Goal: Information Seeking & Learning: Learn about a topic

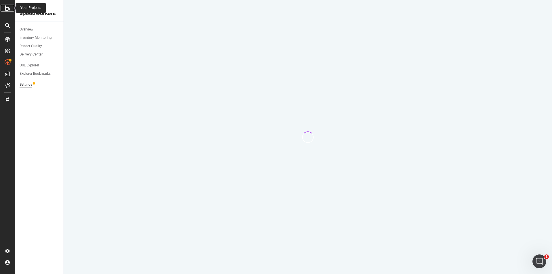
click at [4, 9] on div at bounding box center [8, 8] width 14 height 7
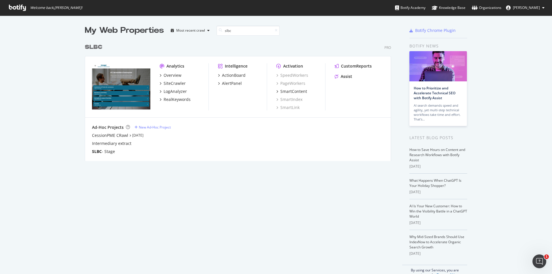
scroll to position [120, 306]
type input "slbc"
click at [176, 82] on div "SiteCrawler" at bounding box center [175, 83] width 22 height 6
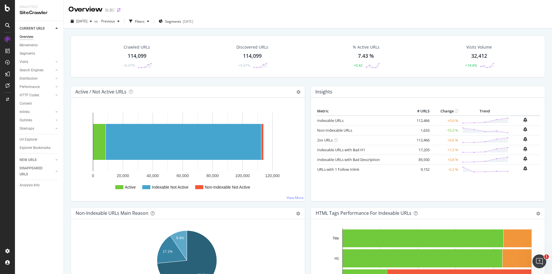
click at [118, 11] on icon "arrow-right-arrow-left" at bounding box center [118, 10] width 3 height 4
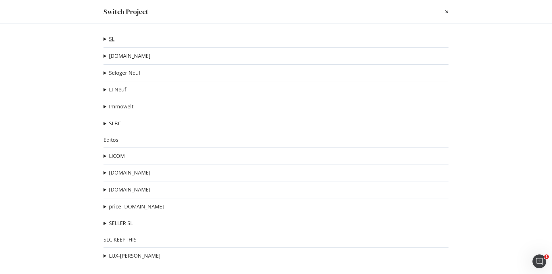
click at [109, 40] on link "SL" at bounding box center [111, 39] width 5 height 6
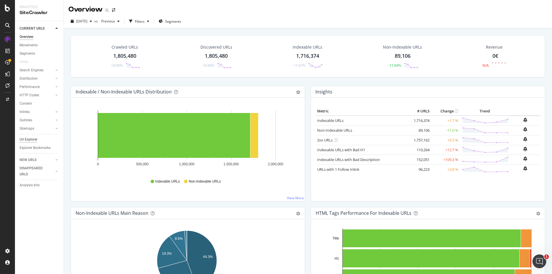
click at [32, 141] on div "Url Explorer" at bounding box center [29, 140] width 18 height 6
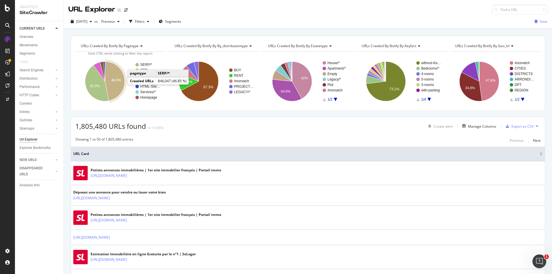
click at [118, 79] on text "46.9%" at bounding box center [116, 80] width 10 height 4
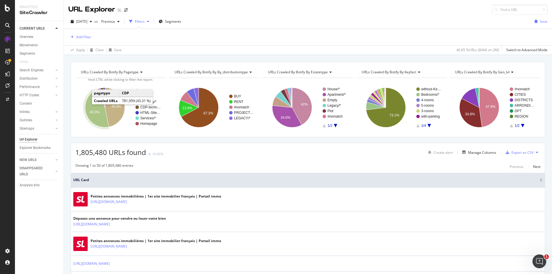
click at [89, 107] on icon "A chart." at bounding box center [97, 109] width 24 height 36
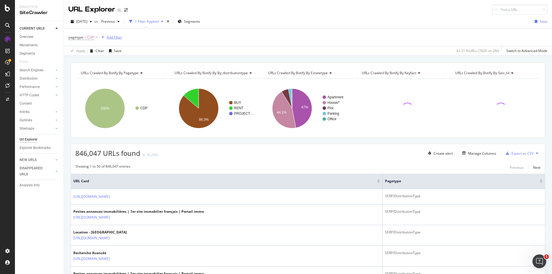
click at [115, 38] on div "Add Filter" at bounding box center [114, 37] width 15 height 5
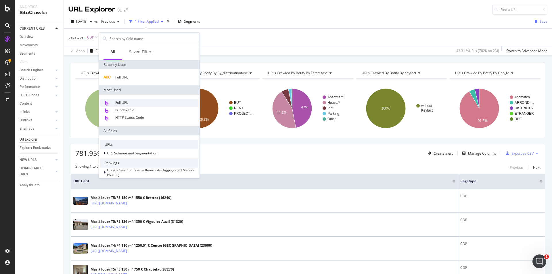
click at [126, 102] on span "Full URL" at bounding box center [121, 102] width 13 height 5
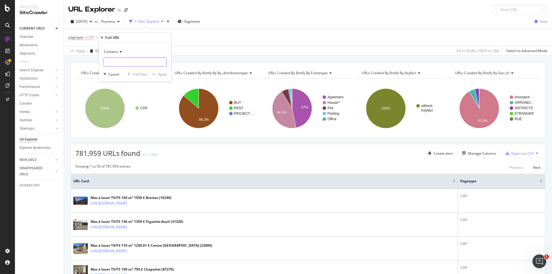
click at [129, 61] on input "text" at bounding box center [135, 61] width 63 height 9
type input "bureau"
click at [167, 76] on div "Contains bureau Cancel Add filter Apply" at bounding box center [135, 62] width 72 height 39
click at [166, 75] on div "Apply" at bounding box center [162, 74] width 9 height 5
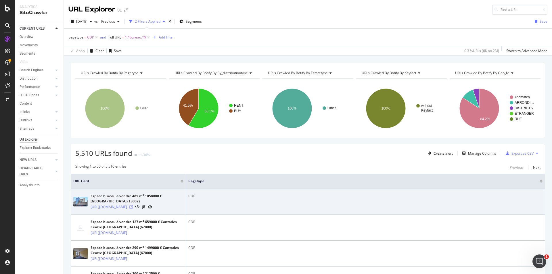
click at [133, 209] on icon at bounding box center [130, 206] width 3 height 3
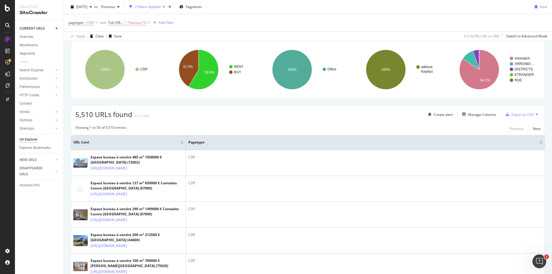
scroll to position [29, 0]
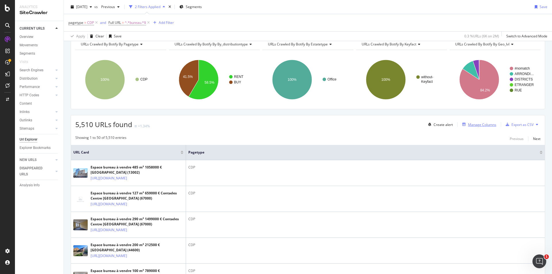
click at [476, 123] on div "Manage Columns" at bounding box center [482, 124] width 28 height 5
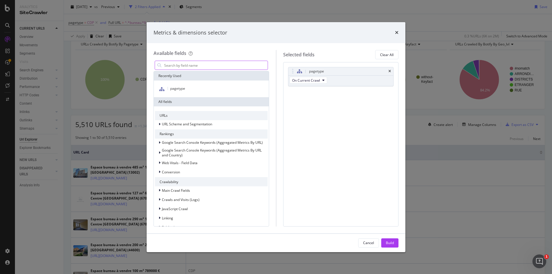
click at [224, 66] on input "modal" at bounding box center [216, 65] width 104 height 9
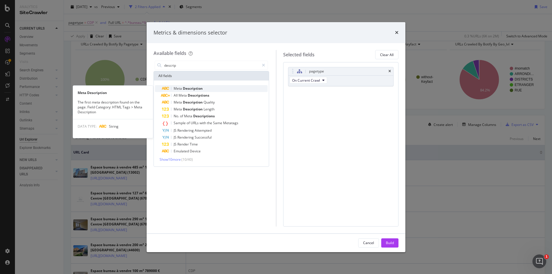
type input "descrip"
click at [196, 87] on span "Description" at bounding box center [193, 88] width 20 height 5
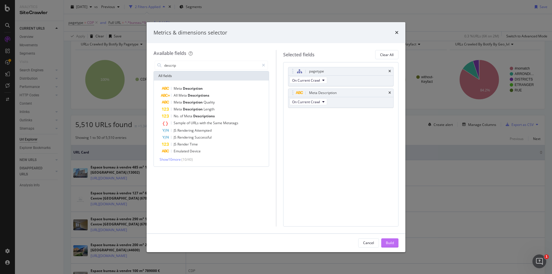
click at [394, 239] on button "Build" at bounding box center [389, 242] width 17 height 9
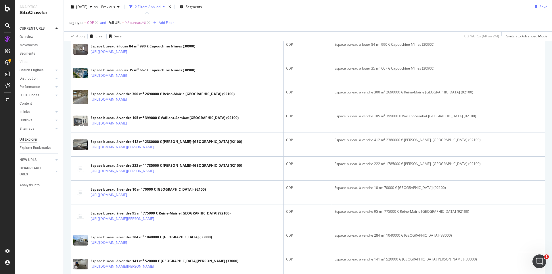
scroll to position [747, 0]
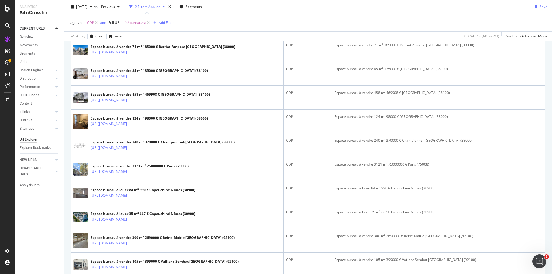
click at [139, 25] on span "^.*bureau.*$" at bounding box center [135, 23] width 21 height 8
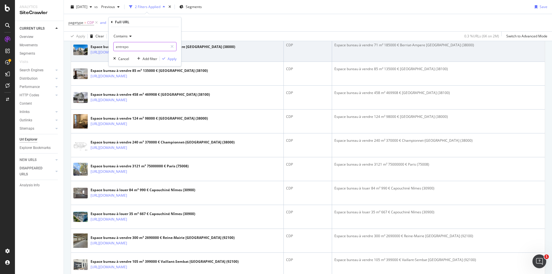
type input "entrepot"
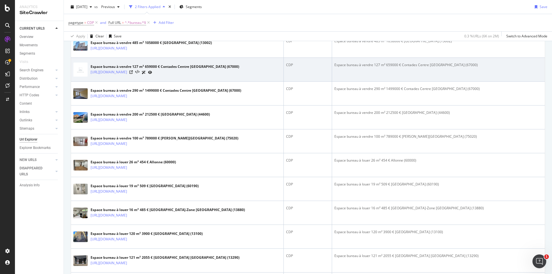
scroll to position [172, 0]
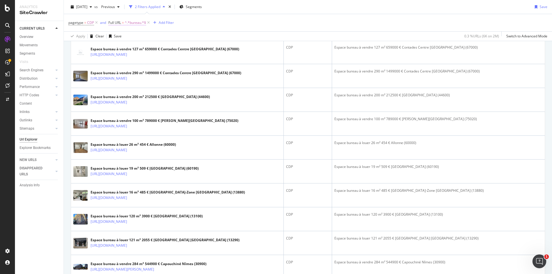
click at [133, 22] on span "^.*bureau.*$" at bounding box center [135, 23] width 21 height 8
click at [133, 44] on input "bureau" at bounding box center [141, 46] width 54 height 9
type input "locaux"
click at [169, 60] on div "Apply" at bounding box center [172, 58] width 9 height 5
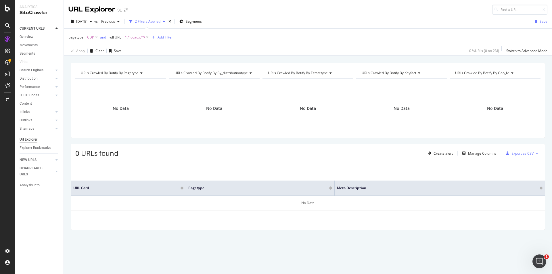
click at [136, 37] on span "^.*locaux.*$" at bounding box center [135, 37] width 20 height 8
click at [136, 62] on input "locaux" at bounding box center [141, 61] width 54 height 9
type input "local"
click at [172, 72] on div "Apply" at bounding box center [172, 73] width 9 height 5
click at [135, 36] on span "^.*local.*$" at bounding box center [133, 37] width 17 height 8
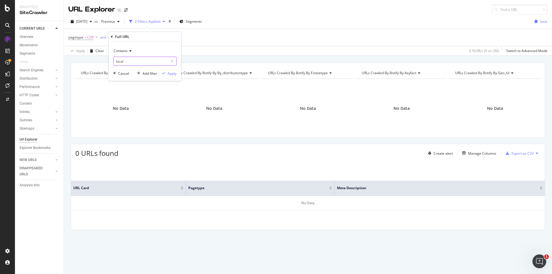
click at [135, 62] on input "local" at bounding box center [141, 61] width 54 height 9
click at [137, 59] on input "local" at bounding box center [141, 61] width 54 height 9
type input "l"
click at [218, 39] on div "pagetype = CDP and Full URL = ^.*local.*$ Add Filter" at bounding box center [307, 37] width 479 height 17
click at [135, 36] on span "^.*local.*$" at bounding box center [133, 37] width 17 height 8
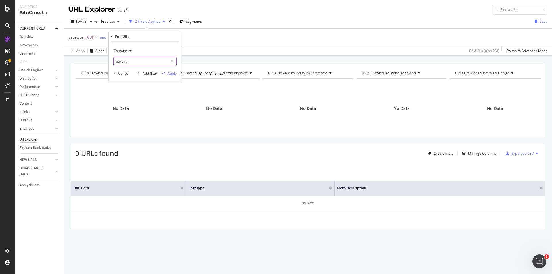
type input "bureau"
click at [169, 73] on div "Apply" at bounding box center [172, 73] width 9 height 5
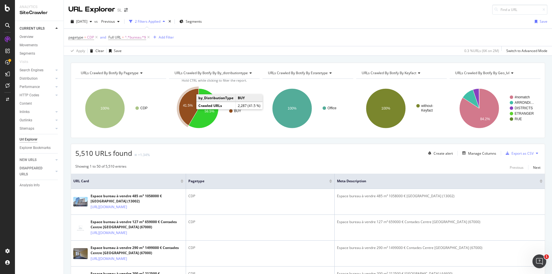
click at [183, 105] on text "41.5%" at bounding box center [188, 105] width 10 height 4
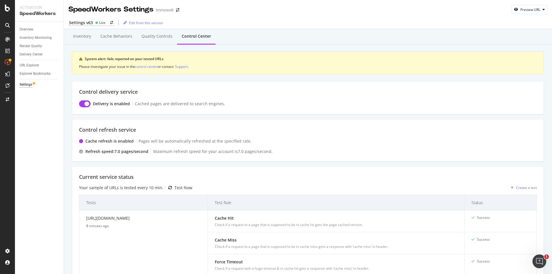
click at [177, 13] on div "SpeedWorkers Settings Immowelt" at bounding box center [126, 10] width 117 height 10
click at [178, 12] on icon "arrow-right-arrow-left" at bounding box center [177, 10] width 3 height 4
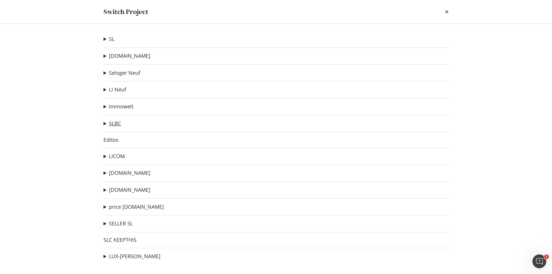
click at [118, 123] on link "SLBC" at bounding box center [115, 123] width 12 height 6
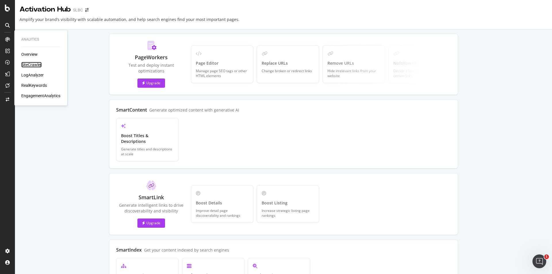
click at [37, 64] on div "SiteCrawler" at bounding box center [31, 65] width 20 height 6
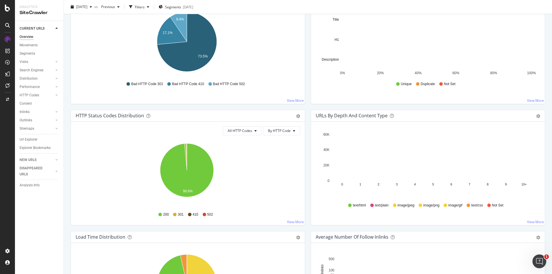
scroll to position [287, 0]
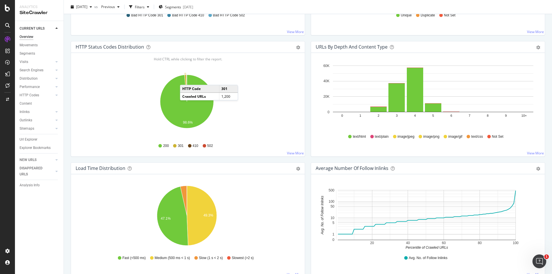
click at [186, 79] on icon "A chart." at bounding box center [186, 88] width 2 height 27
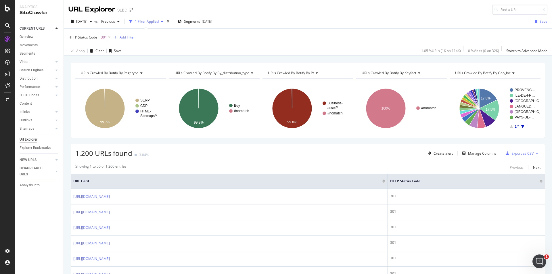
click at [315, 72] on icon at bounding box center [316, 72] width 4 height 3
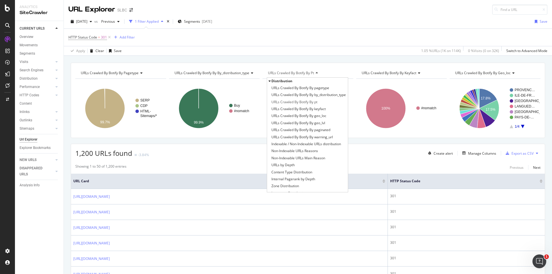
click at [247, 127] on rect "A chart." at bounding box center [214, 108] width 90 height 50
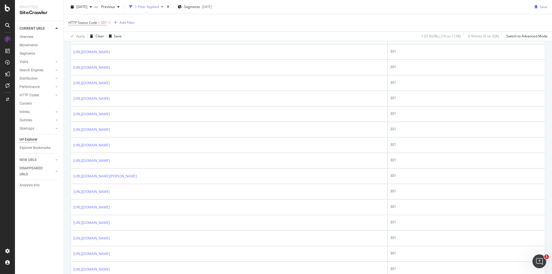
scroll to position [92, 0]
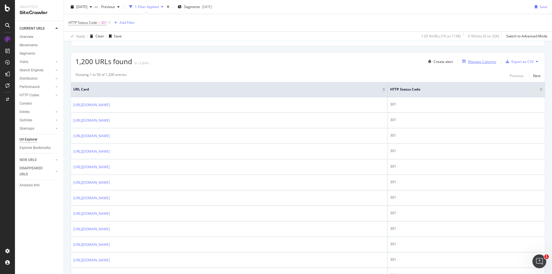
click at [478, 62] on div "Manage Columns" at bounding box center [482, 61] width 28 height 5
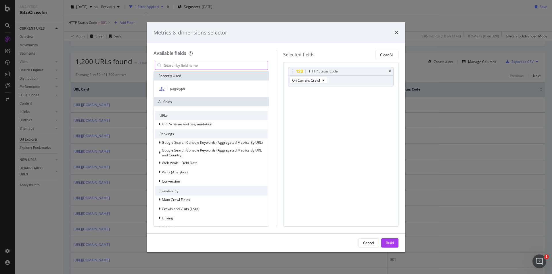
click at [238, 66] on input "modal" at bounding box center [216, 65] width 104 height 9
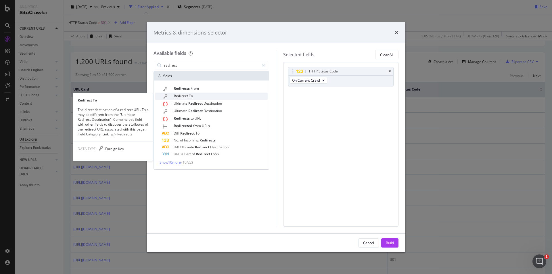
type input "redirect"
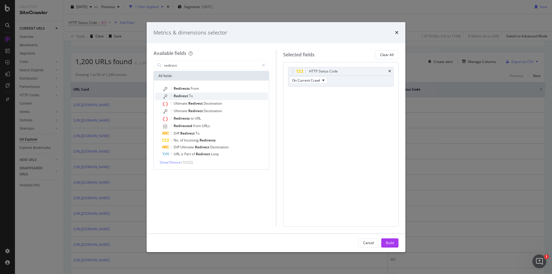
click at [186, 96] on span "Redirect" at bounding box center [181, 95] width 15 height 5
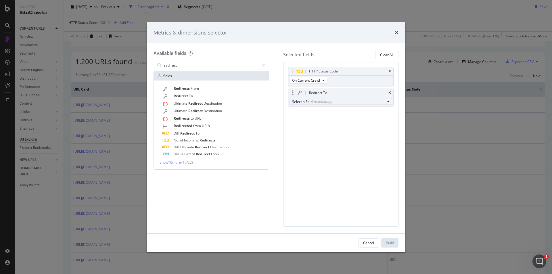
click at [330, 100] on div "(mandatory)" at bounding box center [323, 101] width 20 height 5
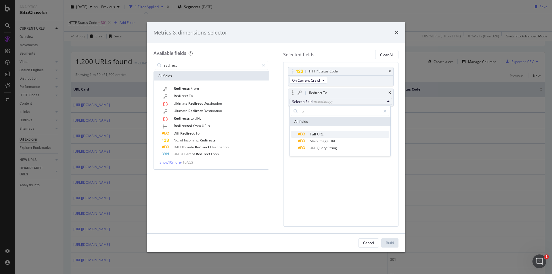
type input "fu"
click at [316, 132] on span "Full" at bounding box center [313, 134] width 7 height 5
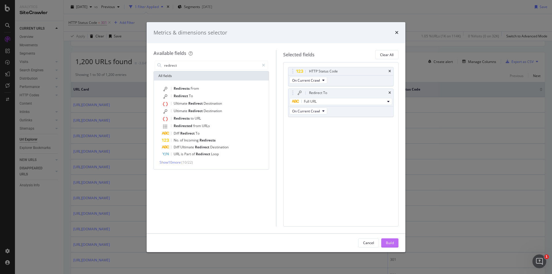
click at [392, 242] on div "Build" at bounding box center [390, 242] width 8 height 5
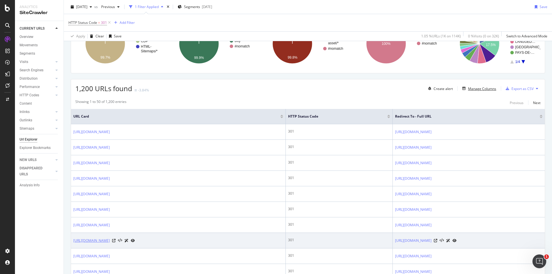
scroll to position [29, 0]
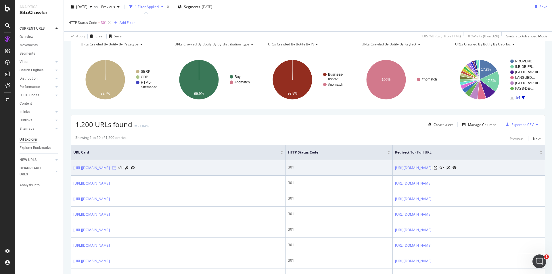
click at [116, 168] on icon at bounding box center [113, 167] width 3 height 3
click at [110, 168] on link "https://www.seloger-bureaux-commerces.com/achat/fonds-de-commerce/alimentation/…" at bounding box center [91, 168] width 37 height 6
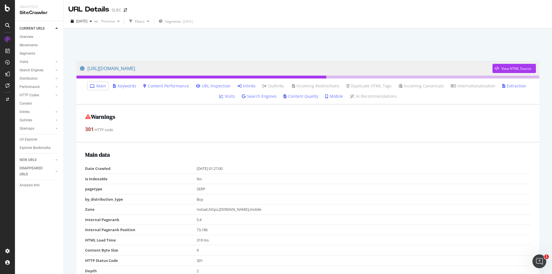
click at [239, 86] on link "Inlinks" at bounding box center [246, 86] width 18 height 6
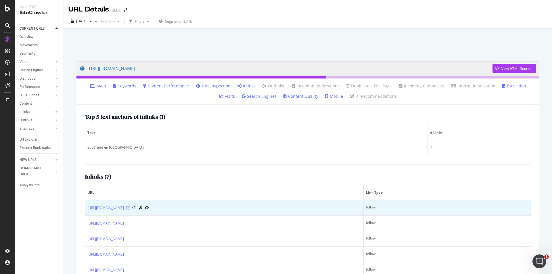
click at [130, 207] on icon at bounding box center [127, 207] width 3 height 3
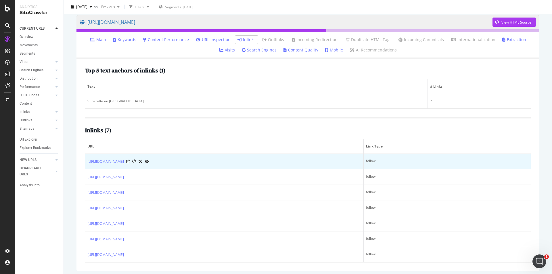
scroll to position [49, 0]
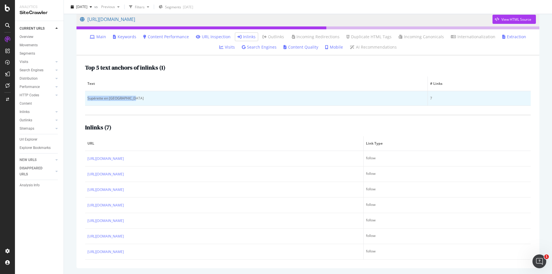
drag, startPoint x: 134, startPoint y: 97, endPoint x: 86, endPoint y: 100, distance: 48.1
click at [86, 100] on td "Supérette en Île-de-France" at bounding box center [256, 98] width 343 height 15
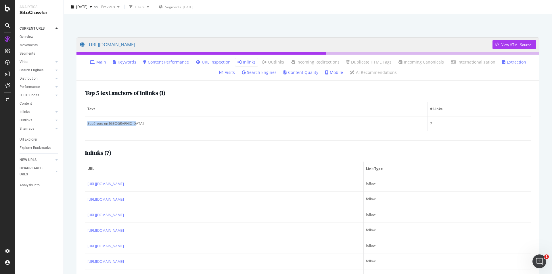
scroll to position [0, 0]
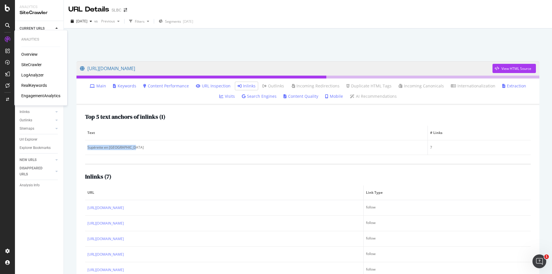
click at [32, 76] on div "LogAnalyzer" at bounding box center [32, 75] width 22 height 6
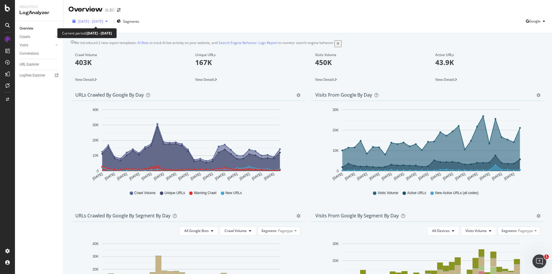
click at [108, 20] on icon "button" at bounding box center [107, 21] width 2 height 3
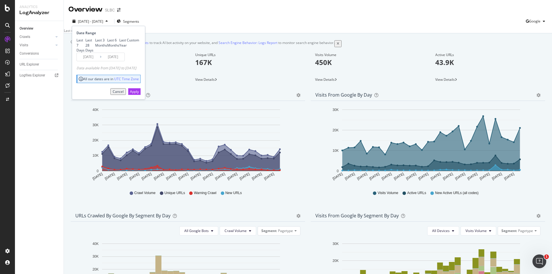
click at [127, 43] on div "Custom" at bounding box center [127, 40] width 0 height 5
click at [112, 61] on input "[DATE]" at bounding box center [112, 57] width 23 height 8
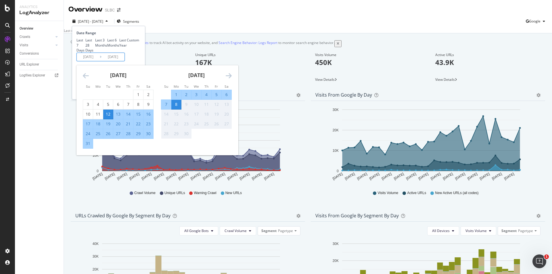
click at [216, 97] on div "5" at bounding box center [217, 95] width 10 height 6
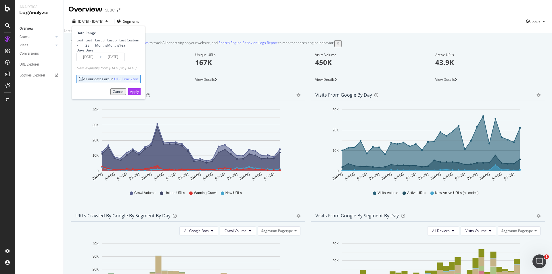
type input "2025/09/05"
click at [93, 61] on input "[DATE]" at bounding box center [88, 57] width 23 height 8
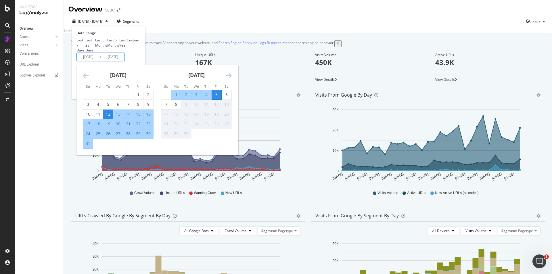
click at [218, 97] on div "5" at bounding box center [217, 95] width 10 height 6
type input "2025/09/05"
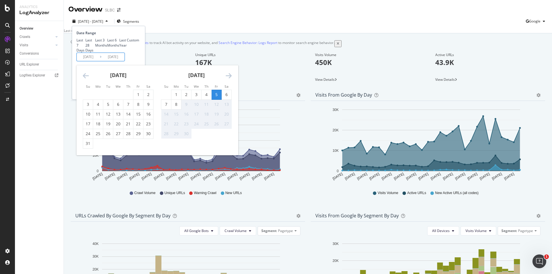
click at [92, 61] on input "2025/09/05" at bounding box center [88, 57] width 23 height 8
click at [122, 61] on input "2025/09/05" at bounding box center [112, 57] width 23 height 8
click at [176, 107] on div "8" at bounding box center [176, 104] width 10 height 6
type input "[DATE]"
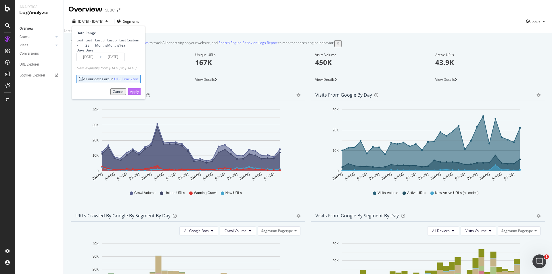
click at [139, 94] on div "Apply" at bounding box center [134, 91] width 9 height 5
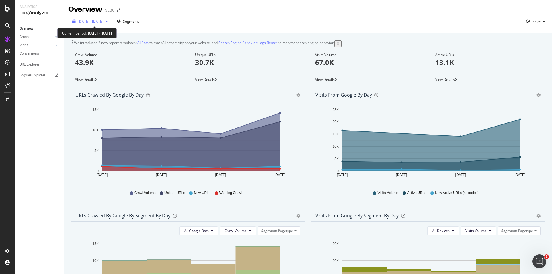
click at [98, 21] on span "2025 Sep. 5th - Sep. 8th" at bounding box center [90, 21] width 25 height 5
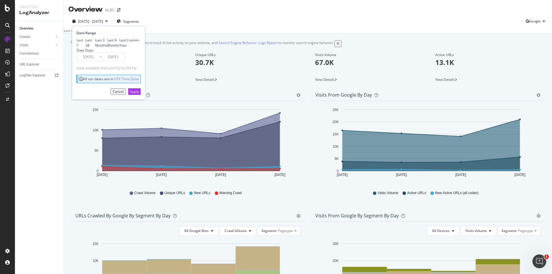
click at [97, 61] on input "2025/09/05" at bounding box center [88, 57] width 23 height 8
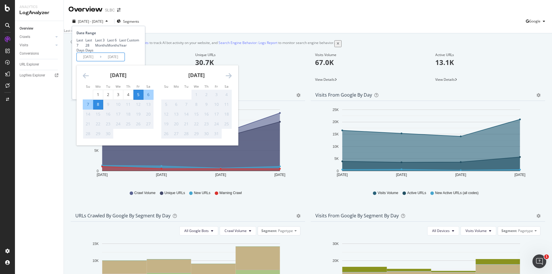
click at [88, 107] on div "7" at bounding box center [88, 104] width 10 height 6
type input "[DATE]"
click at [139, 52] on div "Last 7 Days Last 28 Days Last 3 Months Last 6 Months Last Year Custom" at bounding box center [107, 45] width 63 height 15
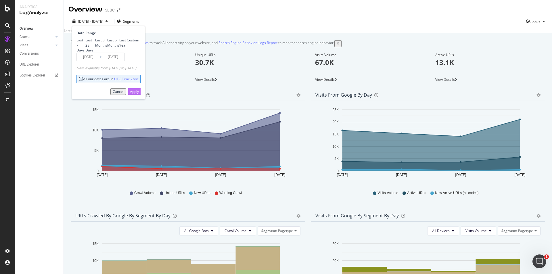
click at [139, 94] on div "Apply" at bounding box center [134, 91] width 9 height 5
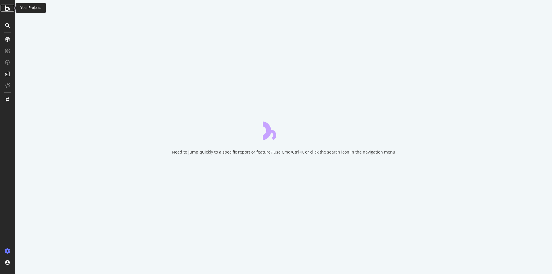
click at [9, 8] on icon at bounding box center [7, 8] width 5 height 7
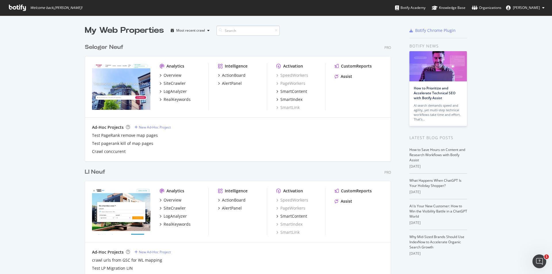
click at [231, 31] on input at bounding box center [247, 31] width 63 height 10
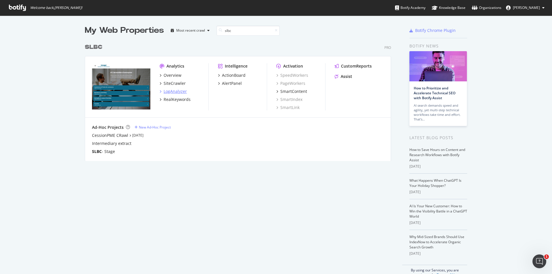
type input "slbc"
click at [175, 89] on div "LogAnalyzer" at bounding box center [175, 92] width 23 height 6
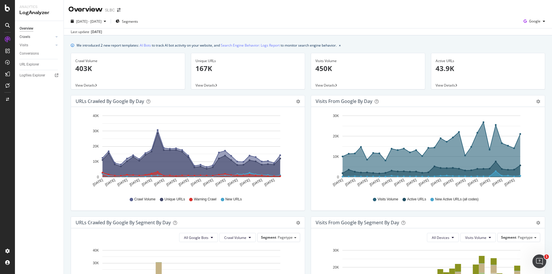
click at [53, 39] on link "Crawls" at bounding box center [37, 37] width 34 height 6
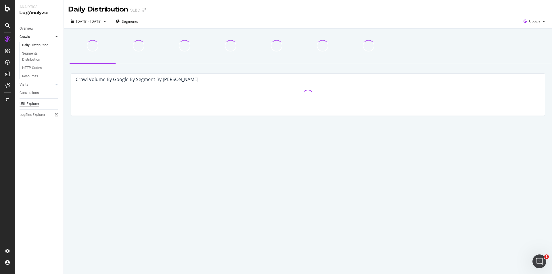
click at [29, 103] on div "URL Explorer" at bounding box center [30, 104] width 20 height 6
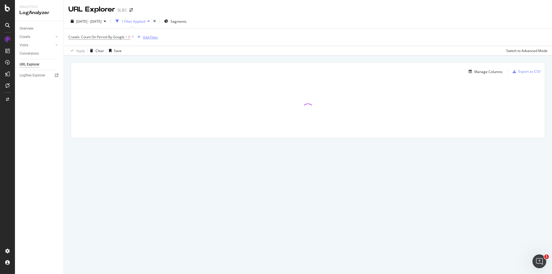
click at [155, 37] on div "Add Filter" at bounding box center [150, 37] width 15 height 5
click at [265, 36] on div "Crawls: Count On Period By Google > 0 Add Filter" at bounding box center [307, 36] width 479 height 17
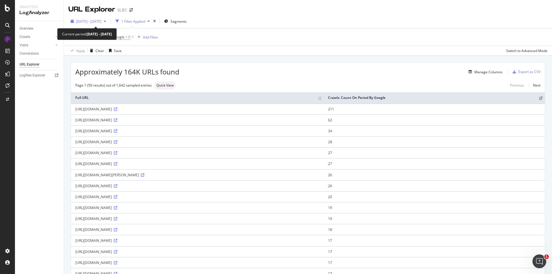
click at [101, 22] on span "[DATE] - [DATE]" at bounding box center [88, 21] width 25 height 5
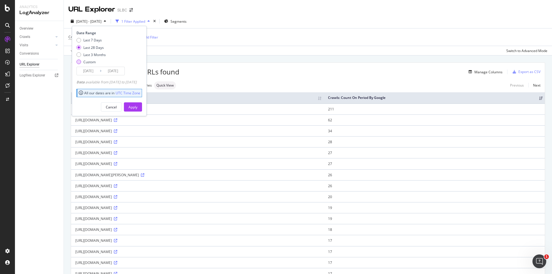
click at [82, 63] on div "Custom" at bounding box center [90, 62] width 29 height 5
click at [93, 70] on input "[DATE]" at bounding box center [88, 71] width 23 height 8
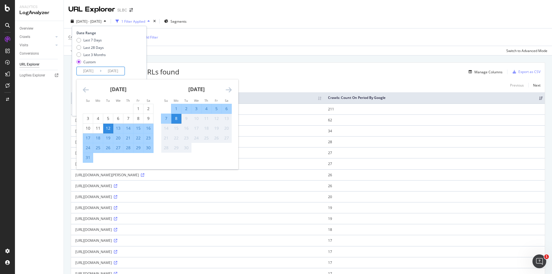
click at [265, 12] on div "URL Explorer SLBC" at bounding box center [308, 7] width 488 height 14
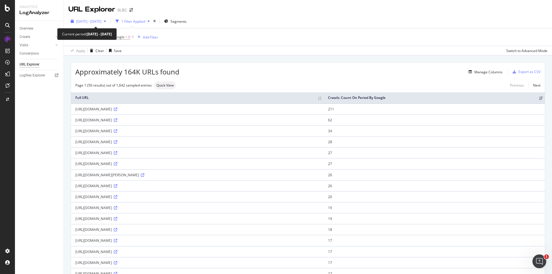
click at [101, 21] on span "[DATE] - [DATE]" at bounding box center [88, 21] width 25 height 5
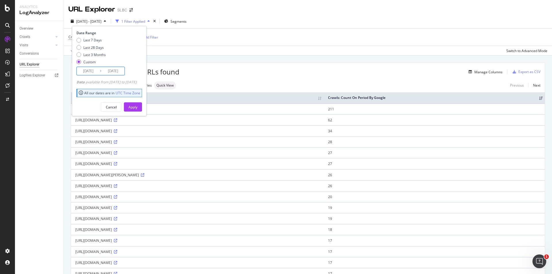
click at [99, 70] on input "[DATE]" at bounding box center [88, 71] width 23 height 8
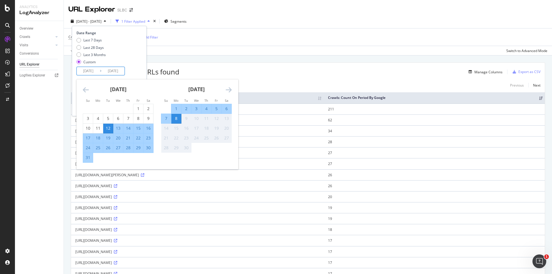
click at [168, 118] on div "7" at bounding box center [166, 119] width 10 height 6
type input "[DATE]"
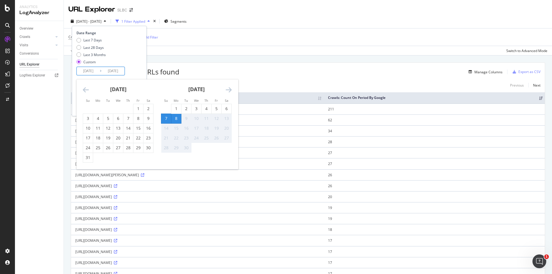
click at [141, 72] on div "Date Range Last 7 Days Last 28 Days Last 3 Months Custom [DATE] Navigate forwar…" at bounding box center [108, 52] width 64 height 45
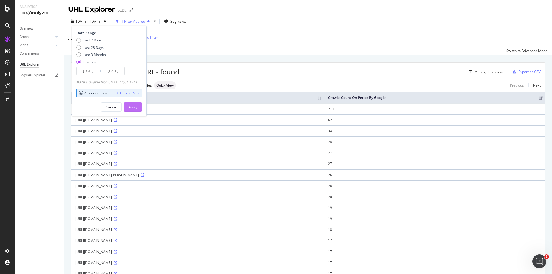
click at [137, 107] on div "Apply" at bounding box center [133, 107] width 9 height 5
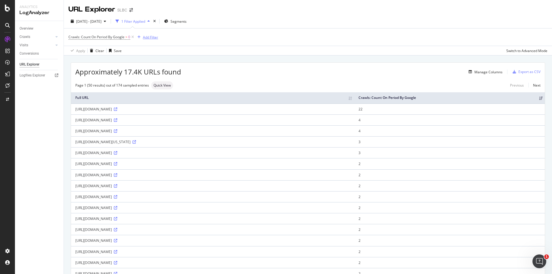
click at [154, 38] on div "Add Filter" at bounding box center [150, 37] width 15 height 5
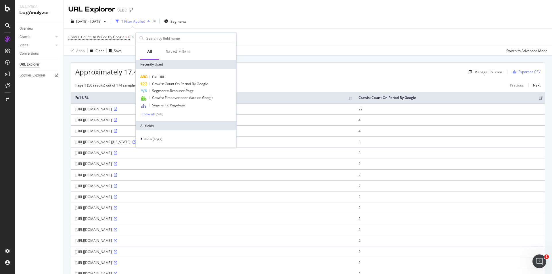
click at [277, 27] on div "[DATE] - [DATE] 1 Filter Applied Segments" at bounding box center [308, 22] width 488 height 11
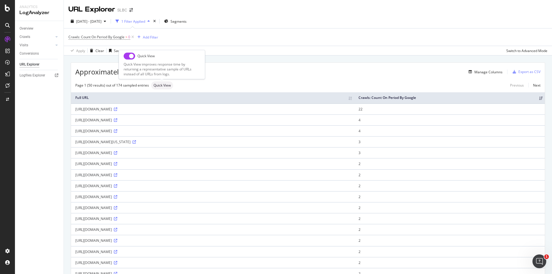
click at [128, 58] on input "checkbox" at bounding box center [129, 56] width 11 height 7
checkbox input "true"
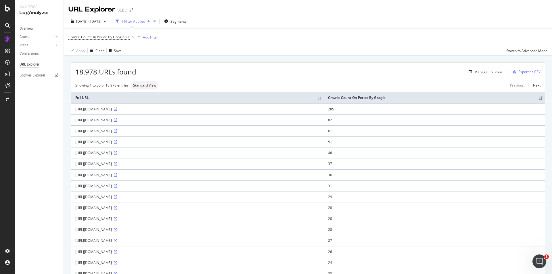
click at [153, 35] on div "Add Filter" at bounding box center [150, 37] width 15 height 5
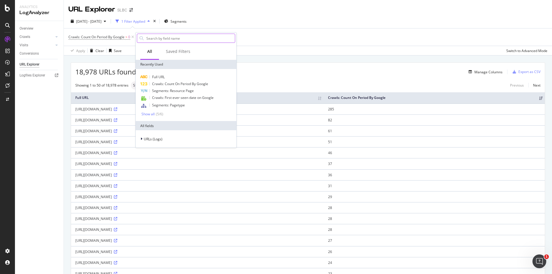
click at [177, 38] on input "text" at bounding box center [190, 38] width 89 height 9
click at [162, 78] on span "Full URL" at bounding box center [158, 76] width 13 height 5
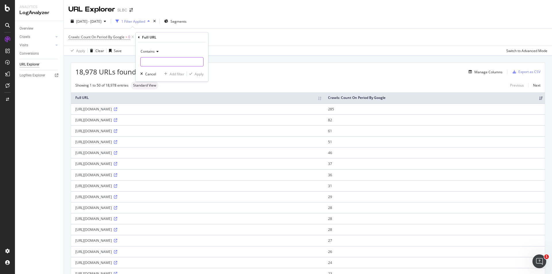
click at [160, 62] on input "text" at bounding box center [172, 61] width 63 height 9
paste input "/location/*?page="
type input "/location/*?page="
click at [196, 74] on div "Apply" at bounding box center [199, 74] width 9 height 5
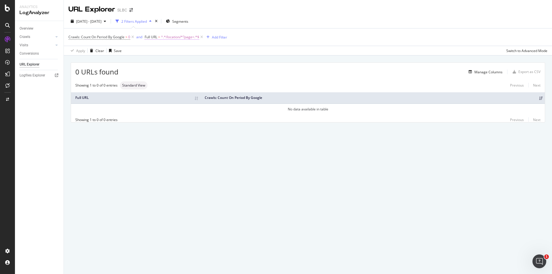
click at [181, 37] on span "^.*/location/*?page=.*$" at bounding box center [180, 37] width 38 height 8
click at [166, 60] on input "/location/*?page=" at bounding box center [177, 60] width 54 height 9
drag, startPoint x: 186, startPoint y: 62, endPoint x: 168, endPoint y: 61, distance: 18.4
click at [168, 61] on input "/location/*?page=" at bounding box center [177, 60] width 54 height 9
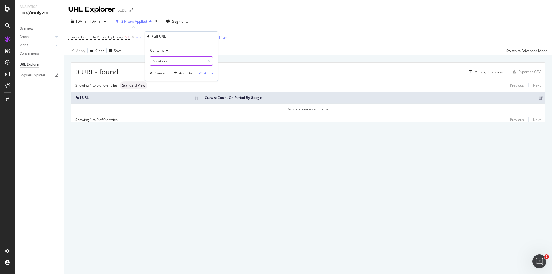
type input "/location/"
click at [205, 72] on div "Apply" at bounding box center [208, 73] width 9 height 5
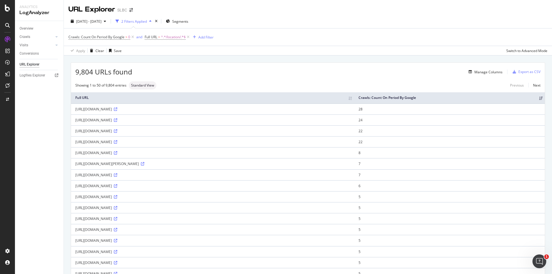
drag, startPoint x: 268, startPoint y: 152, endPoint x: 182, endPoint y: 154, distance: 86.5
click at [182, 154] on div "[URL][DOMAIN_NAME]" at bounding box center [212, 152] width 275 height 5
copy div "IsPageSurface=False&IsPagePasCher=False&Page=139"
click at [172, 35] on span "^.*/location/.*$" at bounding box center [173, 37] width 25 height 8
type input "v"
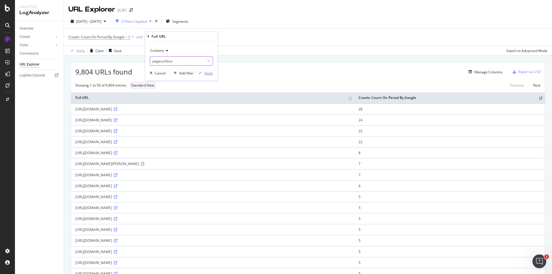
type input "pagesurface"
click at [209, 73] on div "Apply" at bounding box center [208, 73] width 9 height 5
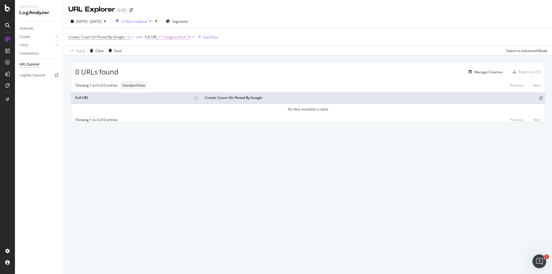
click at [179, 38] on span "^.*pagesurface.*$" at bounding box center [176, 37] width 30 height 8
click at [153, 60] on input "pagesurface" at bounding box center [177, 60] width 54 height 9
click at [157, 59] on input "Ispagesurface" at bounding box center [177, 60] width 54 height 9
click at [164, 62] on input "IsPagesurface" at bounding box center [177, 60] width 54 height 9
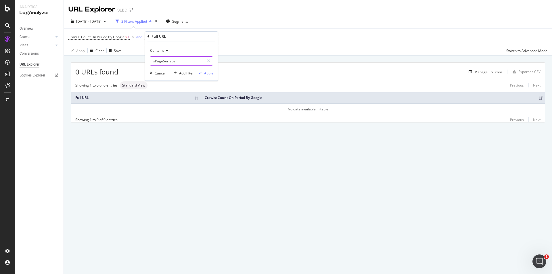
type input "IsPageSurface"
click at [212, 74] on div "Apply" at bounding box center [208, 73] width 9 height 5
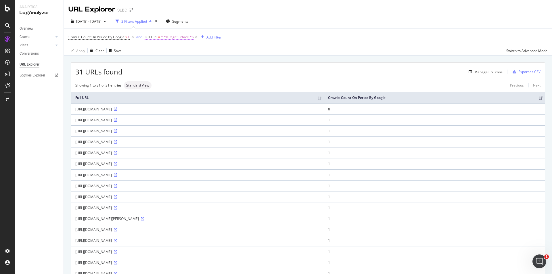
click at [185, 37] on span "^.*IsPageSurface.*$" at bounding box center [177, 37] width 33 height 8
type input ":ACHA"
click at [206, 60] on div at bounding box center [208, 60] width 8 height 9
click at [186, 60] on input "text" at bounding box center [181, 60] width 63 height 9
type input "P"
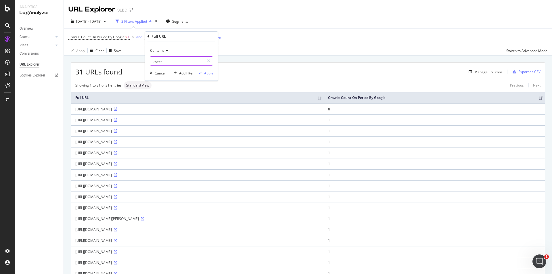
type input "page="
click at [209, 73] on div "Apply" at bounding box center [208, 73] width 9 height 5
click at [117, 111] on icon at bounding box center [115, 109] width 3 height 3
click at [168, 38] on span "^.*page=.*$" at bounding box center [171, 37] width 20 height 8
paste input "/location/*?"
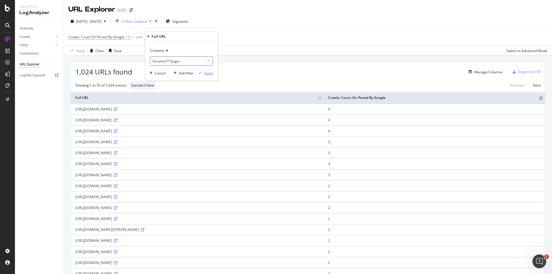
type input "/location/*?page="
drag, startPoint x: 210, startPoint y: 74, endPoint x: 184, endPoint y: 49, distance: 36.0
click at [193, 50] on div "Contains /location/*?page= Cancel Add filter Apply" at bounding box center [181, 60] width 72 height 39
click at [170, 50] on div "Contains" at bounding box center [181, 50] width 63 height 9
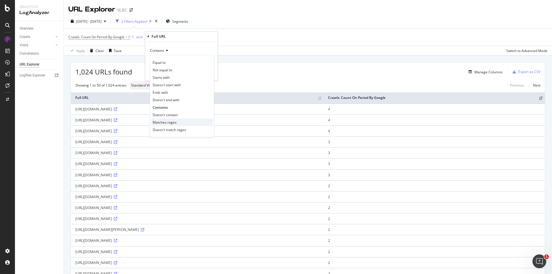
click at [169, 121] on span "Matches regex" at bounding box center [165, 122] width 24 height 5
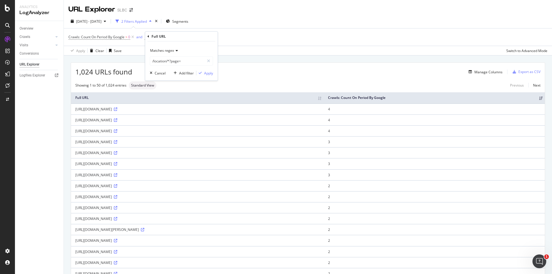
click at [177, 50] on icon at bounding box center [176, 50] width 4 height 3
click at [238, 37] on div "Crawls: Count On Period By Google > 0 and Full URL = ^.*page=.*$ Add Filter" at bounding box center [307, 36] width 479 height 17
click at [203, 38] on div "Add Filter" at bounding box center [200, 37] width 15 height 5
click at [169, 38] on span "^.*page=.*$" at bounding box center [171, 37] width 20 height 8
paste input "/location/*?"
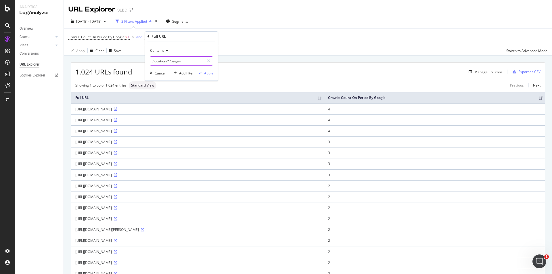
type input "/location/*?page="
click at [208, 75] on div "Apply" at bounding box center [208, 73] width 9 height 5
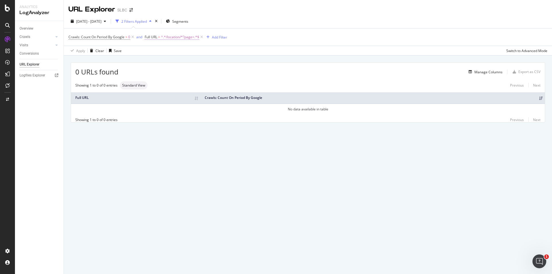
click at [180, 34] on span "^.*/location/*?page=.*$" at bounding box center [180, 37] width 38 height 8
click at [167, 59] on input "/location/*?page=" at bounding box center [177, 60] width 54 height 9
click at [167, 60] on input "/location/*?page=" at bounding box center [177, 60] width 54 height 9
click at [166, 61] on input "/location/*?page=" at bounding box center [177, 60] width 54 height 9
type input "/achat/*?page="
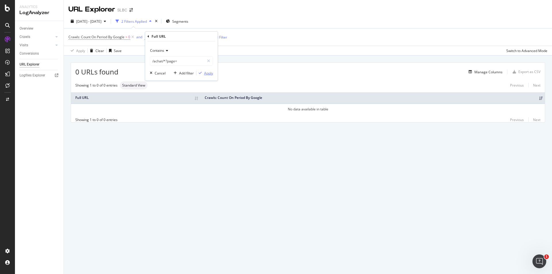
click at [209, 73] on div "Apply" at bounding box center [208, 73] width 9 height 5
click at [138, 85] on span "Standard View" at bounding box center [133, 85] width 23 height 3
click at [283, 27] on div "[DATE] - [DATE] 2 Filters Applied Segments" at bounding box center [308, 22] width 488 height 11
click at [174, 38] on span "^.*/achat/*?page=.*$" at bounding box center [178, 37] width 34 height 8
click at [166, 50] on icon at bounding box center [166, 50] width 4 height 3
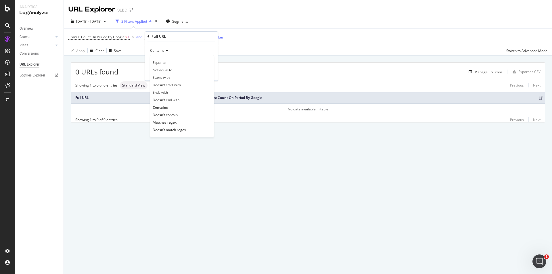
click at [172, 121] on span "Matches regex" at bounding box center [165, 122] width 24 height 5
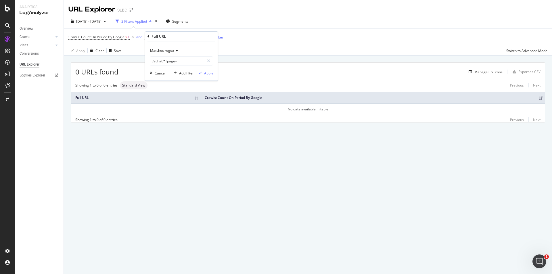
click at [210, 72] on div "Apply" at bounding box center [208, 73] width 9 height 5
click at [181, 38] on span "/achat/*?page=" at bounding box center [173, 37] width 25 height 8
click at [176, 51] on icon at bounding box center [176, 50] width 4 height 3
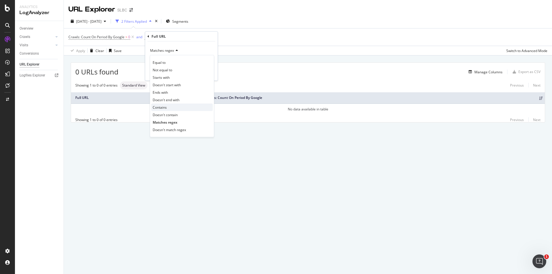
click at [177, 106] on div "Contains" at bounding box center [182, 106] width 62 height 7
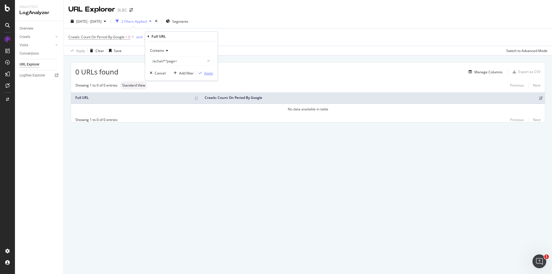
click at [208, 74] on div "Apply" at bounding box center [208, 73] width 9 height 5
click at [185, 37] on span "^.*/achat/*?page=.*$" at bounding box center [178, 37] width 34 height 8
click at [166, 59] on input "/achat/*?page=" at bounding box center [177, 60] width 54 height 9
type input "page="
click at [206, 73] on div "Apply" at bounding box center [208, 73] width 9 height 5
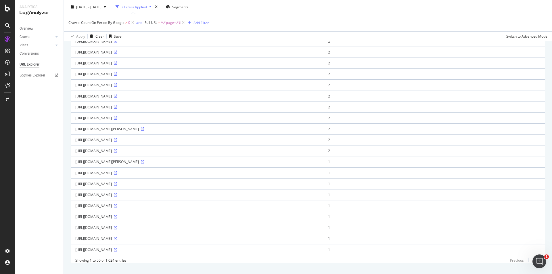
scroll to position [420, 0]
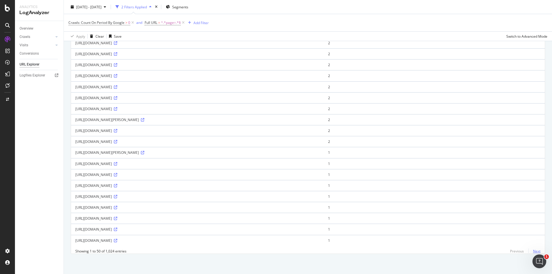
click at [532, 251] on link "Next" at bounding box center [534, 251] width 12 height 8
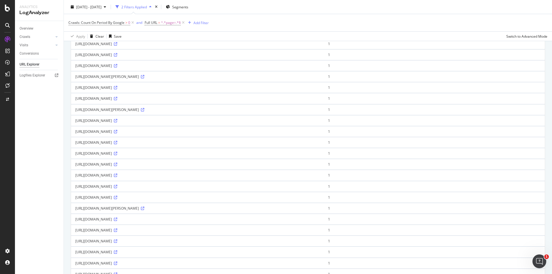
scroll to position [0, 0]
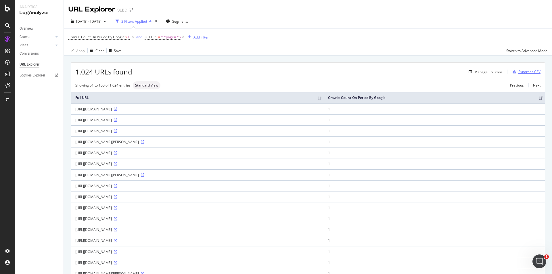
click at [523, 71] on div "Export as CSV" at bounding box center [529, 71] width 22 height 5
click at [526, 72] on div "Export as CSV" at bounding box center [529, 71] width 22 height 5
